Goal: Task Accomplishment & Management: Use online tool/utility

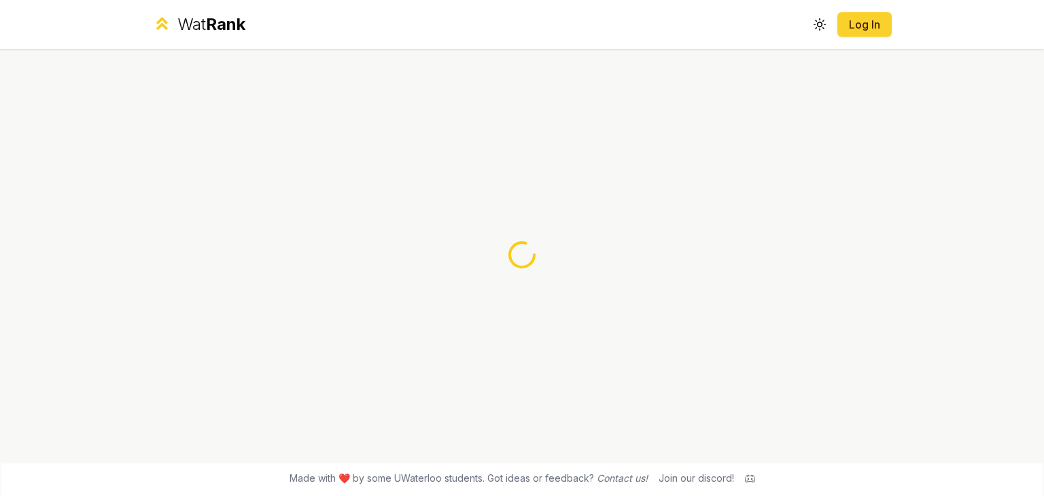
click at [851, 27] on link "Log In" at bounding box center [865, 24] width 33 height 16
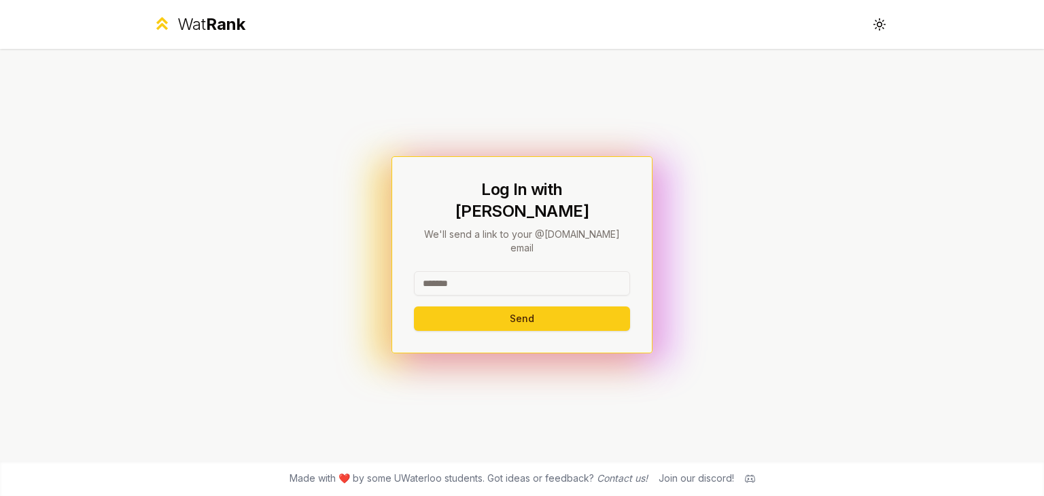
click at [533, 271] on input at bounding box center [522, 283] width 216 height 24
drag, startPoint x: 539, startPoint y: 267, endPoint x: 465, endPoint y: 275, distance: 73.9
click at [465, 275] on input "**********" at bounding box center [522, 283] width 216 height 24
type input "*******"
click at [414, 307] on button "Send" at bounding box center [522, 319] width 216 height 24
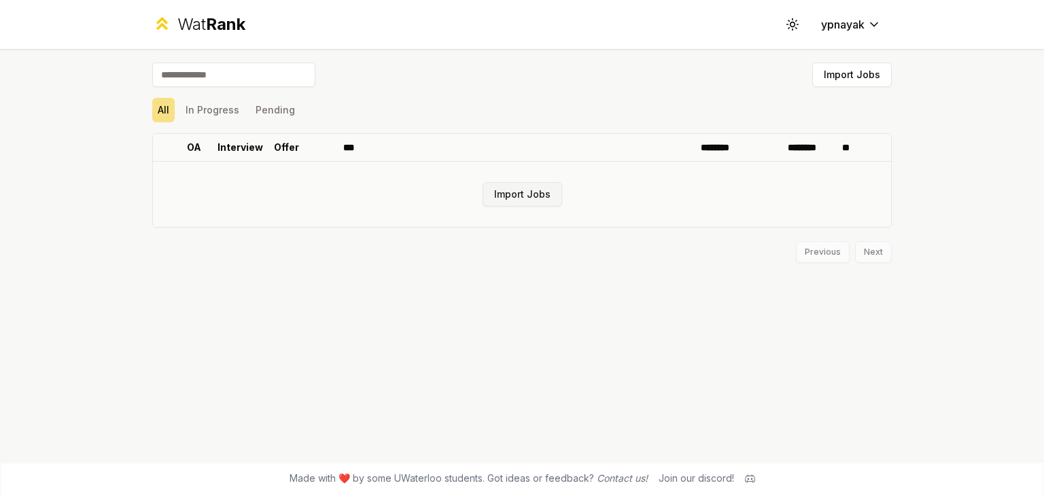
click at [509, 188] on button "Import Jobs" at bounding box center [523, 194] width 80 height 24
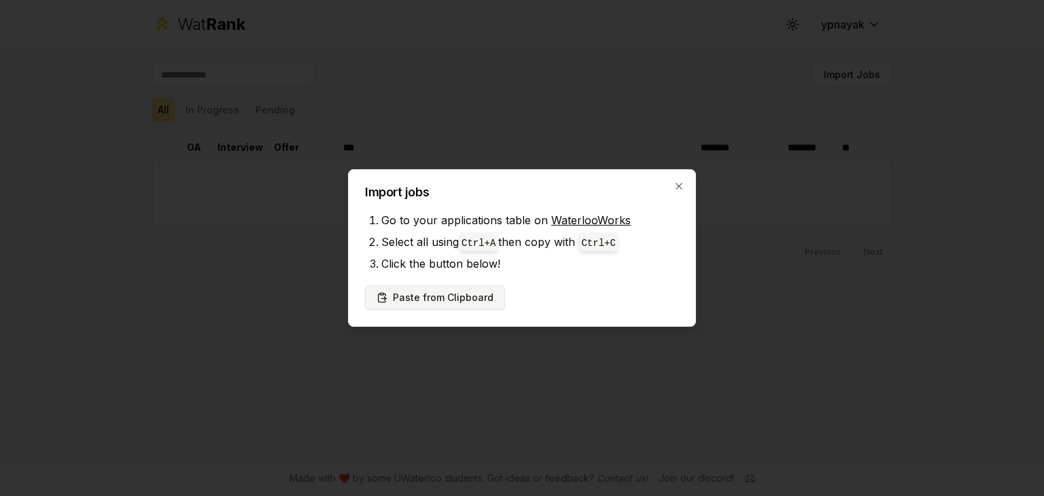
click at [471, 295] on button "Paste from Clipboard" at bounding box center [435, 298] width 140 height 24
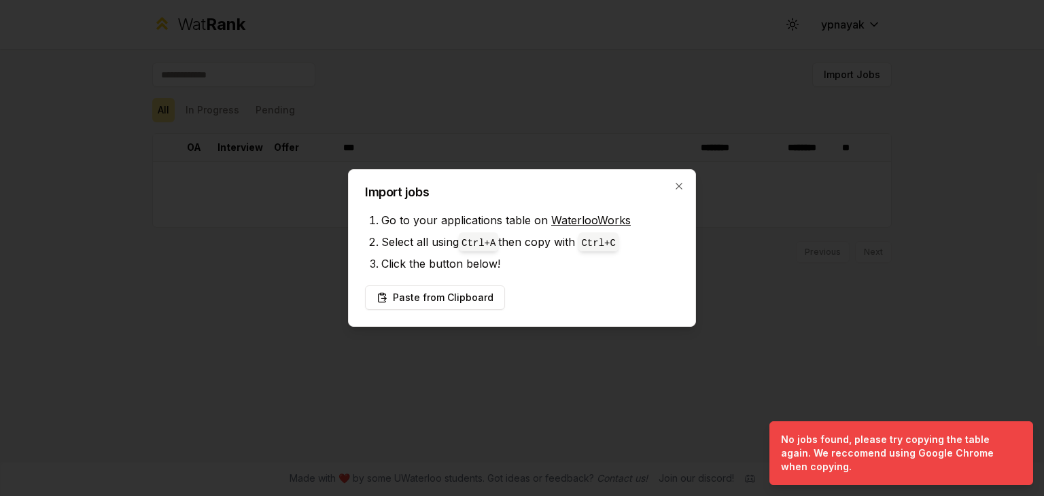
click at [575, 224] on link "WaterlooWorks" at bounding box center [591, 220] width 80 height 14
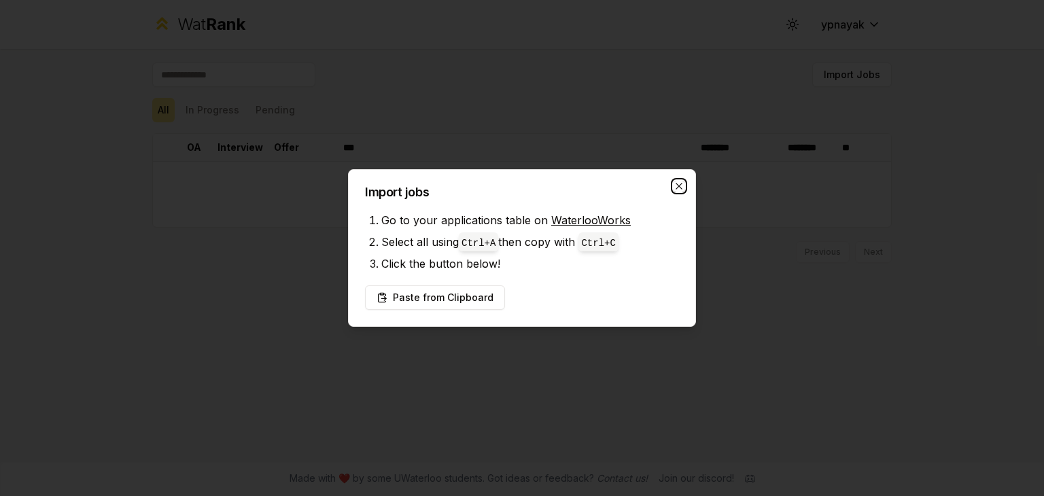
click at [681, 184] on icon "button" at bounding box center [679, 186] width 6 height 6
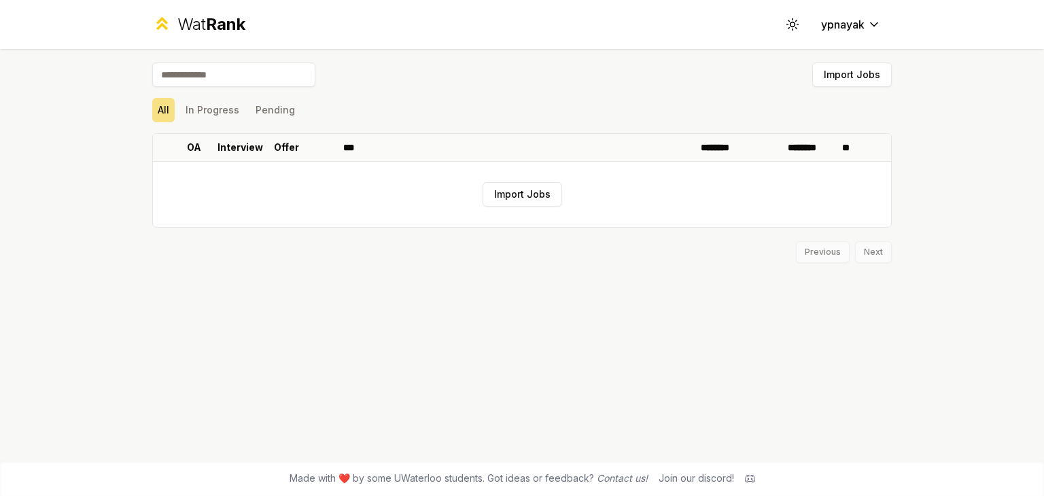
drag, startPoint x: 895, startPoint y: 51, endPoint x: 895, endPoint y: 63, distance: 12.2
click at [895, 58] on div "Import Jobs All In Progress Pending OA Interview Offer *** ******** ******** **…" at bounding box center [522, 255] width 783 height 412
click at [852, 96] on div "All In Progress Pending" at bounding box center [522, 109] width 740 height 35
click at [852, 80] on button "Import Jobs" at bounding box center [853, 75] width 80 height 24
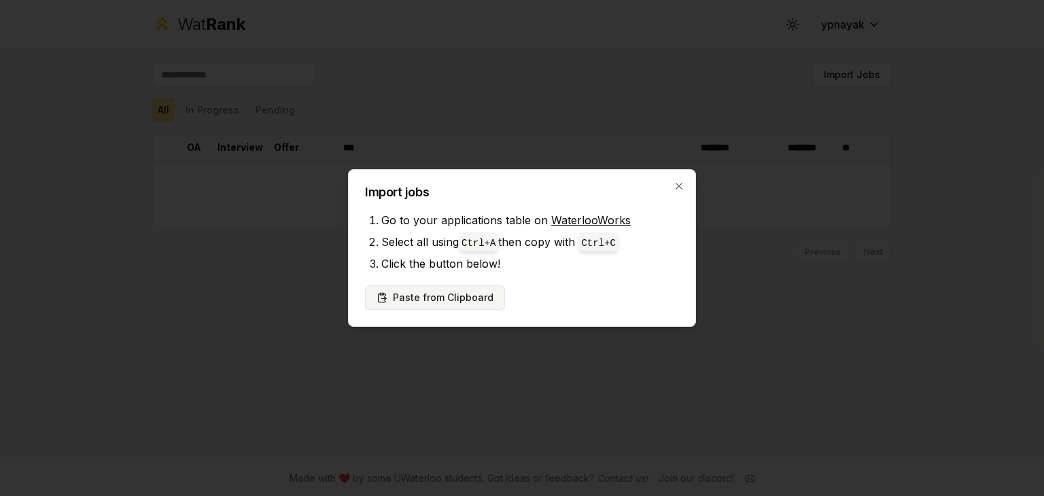
click at [490, 294] on button "Paste from Clipboard" at bounding box center [435, 298] width 140 height 24
click at [459, 292] on button "Paste from Clipboard" at bounding box center [435, 298] width 140 height 24
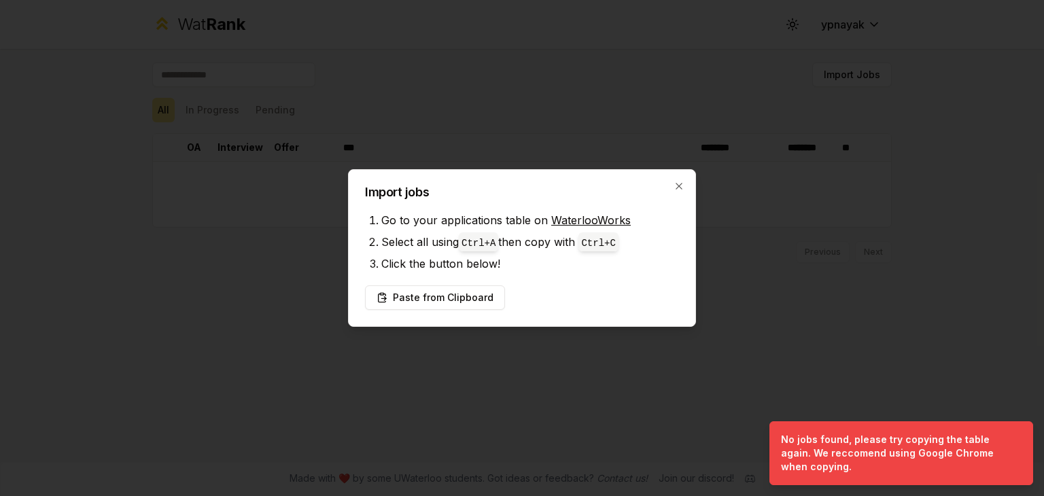
drag, startPoint x: 544, startPoint y: 263, endPoint x: 362, endPoint y: 164, distance: 207.5
click at [362, 164] on div at bounding box center [522, 248] width 1044 height 496
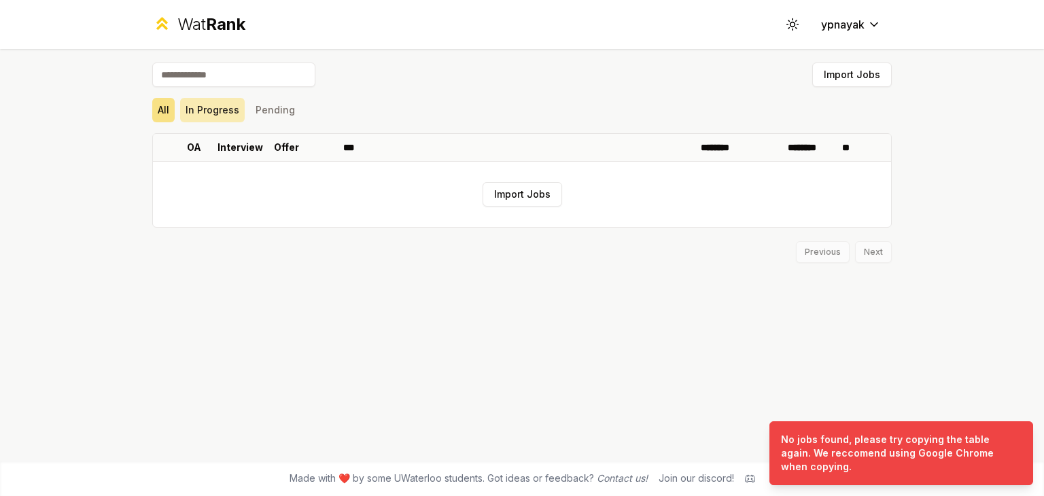
click at [237, 101] on button "In Progress" at bounding box center [212, 110] width 65 height 24
click at [303, 114] on div "All In Progress Pending" at bounding box center [522, 110] width 740 height 24
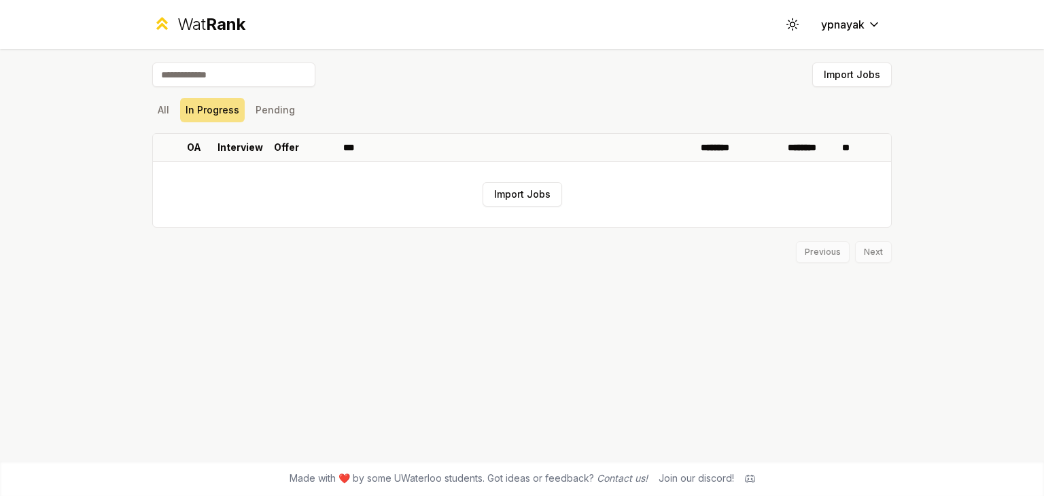
click at [230, 74] on input at bounding box center [233, 75] width 163 height 24
click at [835, 245] on div "Previous Next" at bounding box center [522, 245] width 740 height 35
click at [526, 194] on button "Import Jobs" at bounding box center [523, 194] width 80 height 24
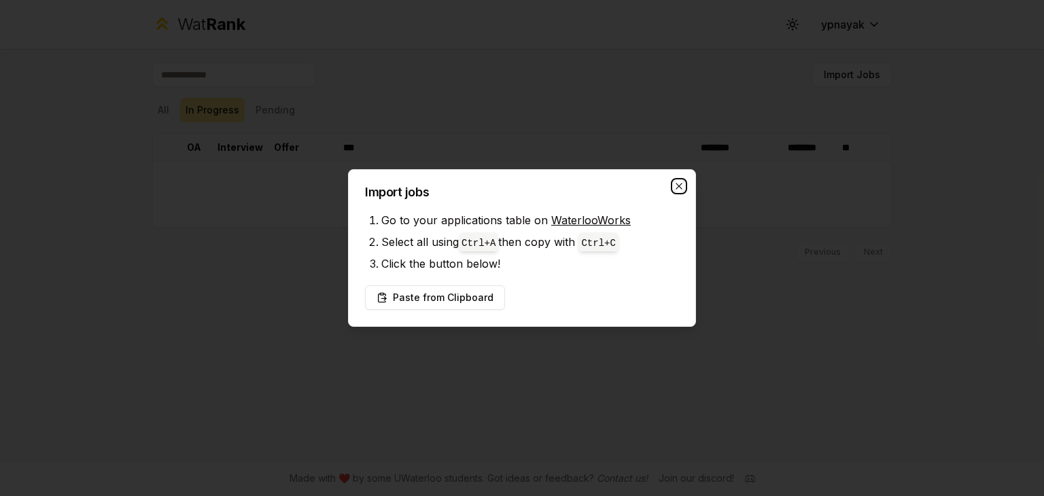
click at [674, 185] on icon "button" at bounding box center [679, 186] width 11 height 11
